Goal: Complete application form: Complete application form

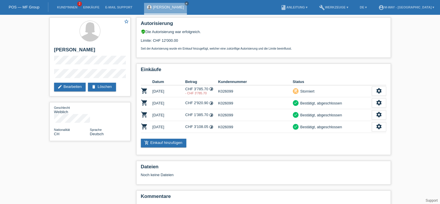
click at [23, 6] on link "POS — MF Group" at bounding box center [24, 7] width 31 height 4
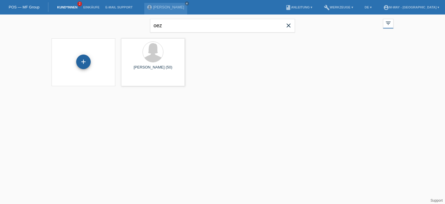
click at [82, 63] on div "+" at bounding box center [83, 61] width 14 height 14
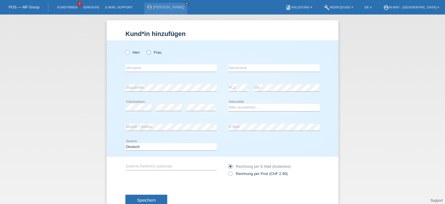
click at [157, 53] on label "Frau" at bounding box center [154, 52] width 15 height 4
click at [150, 53] on input "Frau" at bounding box center [149, 52] width 4 height 4
radio input "true"
click at [150, 68] on input "text" at bounding box center [170, 67] width 91 height 7
type input "Christine"
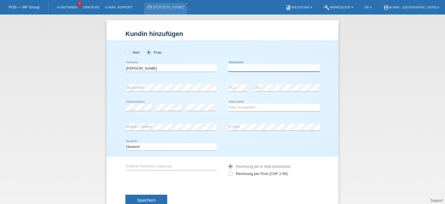
click at [239, 66] on input "text" at bounding box center [273, 67] width 91 height 7
click at [160, 94] on div "error Strasse/Nr." at bounding box center [170, 88] width 91 height 20
click at [160, 92] on div "error Strasse/Nr." at bounding box center [170, 88] width 91 height 20
click at [254, 69] on input "Hedwig" at bounding box center [273, 67] width 91 height 7
type input "H"
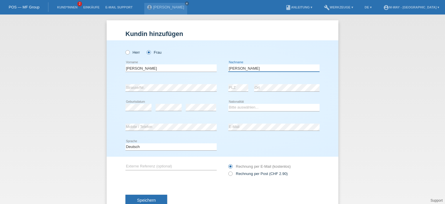
type input "[PERSON_NAME]"
click at [190, 103] on div "error" at bounding box center [201, 108] width 30 height 20
click at [255, 105] on select "Bitte auswählen... Schweiz Deutschland Liechtenstein Österreich ------------ Af…" at bounding box center [273, 107] width 91 height 7
select select "DE"
click at [228, 104] on select "Bitte auswählen... Schweiz Deutschland Liechtenstein Österreich ------------ Af…" at bounding box center [273, 107] width 91 height 7
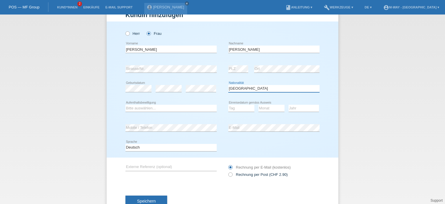
scroll to position [29, 0]
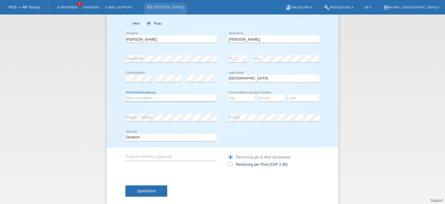
click at [183, 100] on select "Bitte auswählen... C B B - Flüchtlingsstatus Andere" at bounding box center [170, 97] width 91 height 7
select select "B"
click at [125, 94] on select "Bitte auswählen... C B B - Flüchtlingsstatus Andere" at bounding box center [170, 97] width 91 height 7
click at [240, 96] on select "Tag 01 02 03 04 05 06 07 08 09 10 11" at bounding box center [241, 97] width 26 height 7
select select "01"
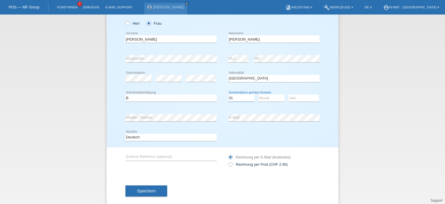
click at [228, 94] on select "Tag 01 02 03 04 05 06 07 08 09 10 11" at bounding box center [241, 97] width 26 height 7
click at [264, 97] on select "Monat 01 02 03 04 05 06 07 08 09 10 11" at bounding box center [271, 97] width 26 height 7
select select "03"
click at [258, 94] on select "Monat 01 02 03 04 05 06 07 08 09 10 11" at bounding box center [271, 97] width 26 height 7
click at [294, 99] on select "Jahr 2025 2024 2023 2022 2021 2020 2019 2018 2017 2016 2015 2014 2013 2012 2011…" at bounding box center [303, 97] width 30 height 7
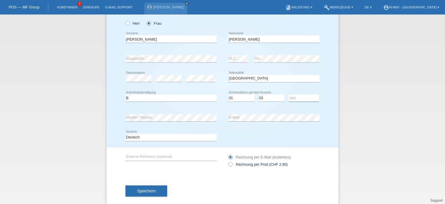
select select "2025"
click at [288, 94] on select "Jahr 2025 2024 2023 2022 2021 2020 2019 2018 2017 2016 2015 2014 2013 2012 2011…" at bounding box center [303, 97] width 30 height 7
click at [154, 155] on input "text" at bounding box center [170, 156] width 91 height 7
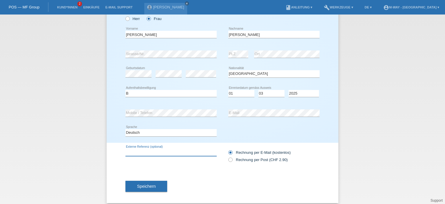
scroll to position [38, 0]
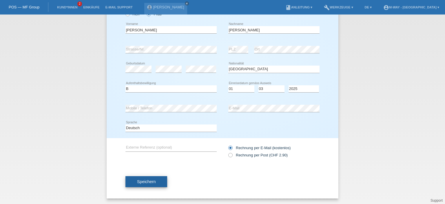
click at [137, 179] on span "Speichern" at bounding box center [146, 181] width 19 height 5
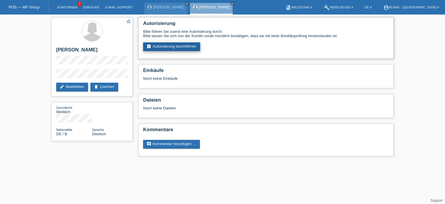
click at [186, 43] on link "assignment_turned_in Autorisierung durchführen" at bounding box center [171, 46] width 57 height 9
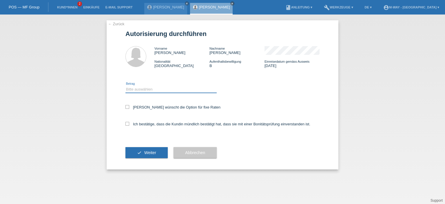
click at [139, 89] on select "Bitte auswählen CHF 1.00 - CHF 499.00 CHF 500.00 - CHF 1'999.00 CHF 2'000.00 - …" at bounding box center [170, 89] width 91 height 7
select select "3"
click at [125, 86] on select "Bitte auswählen CHF 1.00 - CHF 499.00 CHF 500.00 - CHF 1'999.00 CHF 2'000.00 - …" at bounding box center [170, 89] width 91 height 7
click at [128, 105] on icon at bounding box center [127, 107] width 4 height 4
click at [128, 105] on input "[PERSON_NAME] wünscht die Option für fixe Raten" at bounding box center [127, 107] width 4 height 4
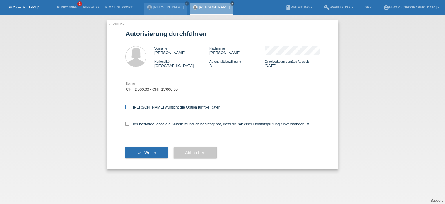
checkbox input "true"
click at [127, 124] on icon at bounding box center [127, 124] width 4 height 4
click at [127, 124] on input "Ich bestätige, dass die Kundin mündlich bestätigt hat, dass sie mit einer Bonit…" at bounding box center [127, 124] width 4 height 4
checkbox input "true"
click at [142, 151] on button "check Weiter" at bounding box center [146, 152] width 42 height 11
